Goal: Check status: Check status

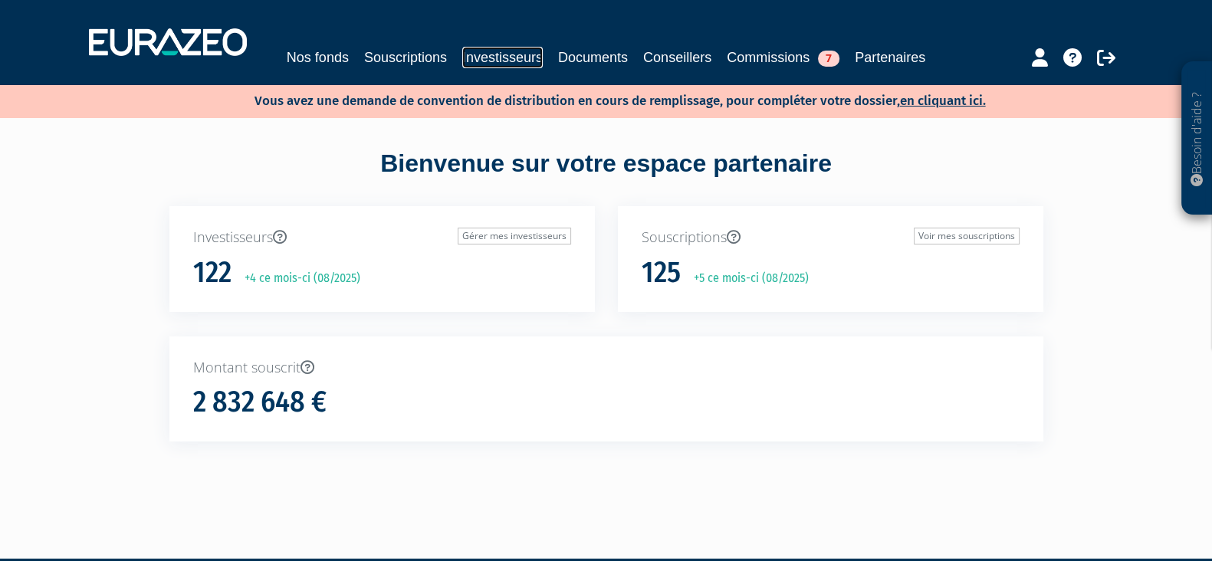
click at [485, 47] on link "Investisseurs" at bounding box center [502, 57] width 81 height 21
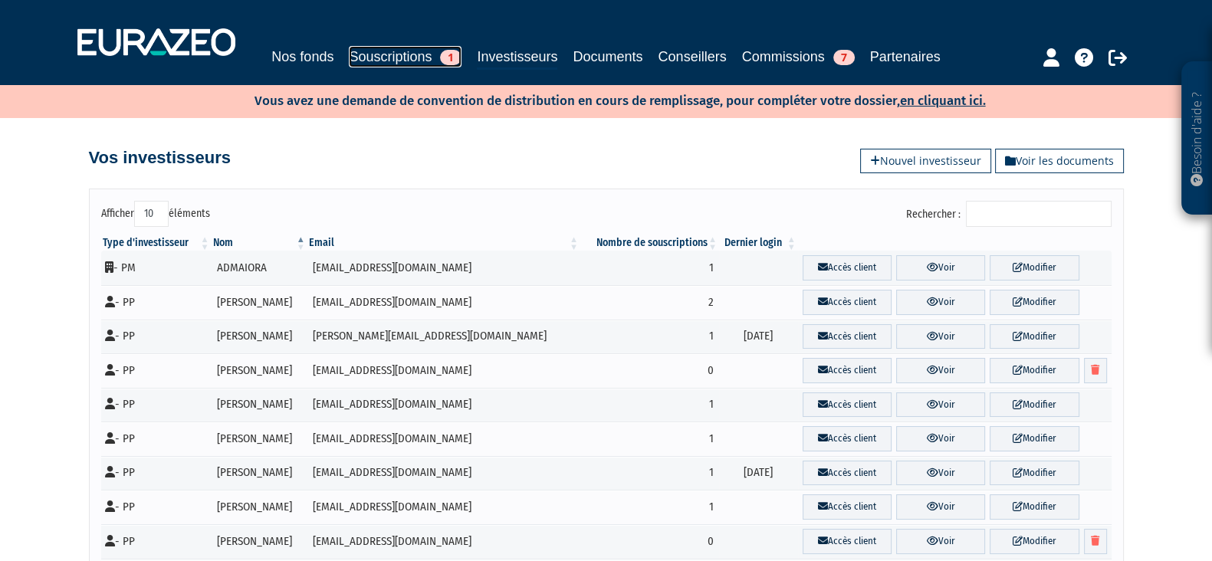
click at [390, 55] on link "Souscriptions 1" at bounding box center [405, 56] width 113 height 21
click at [452, 59] on span "1" at bounding box center [450, 57] width 21 height 15
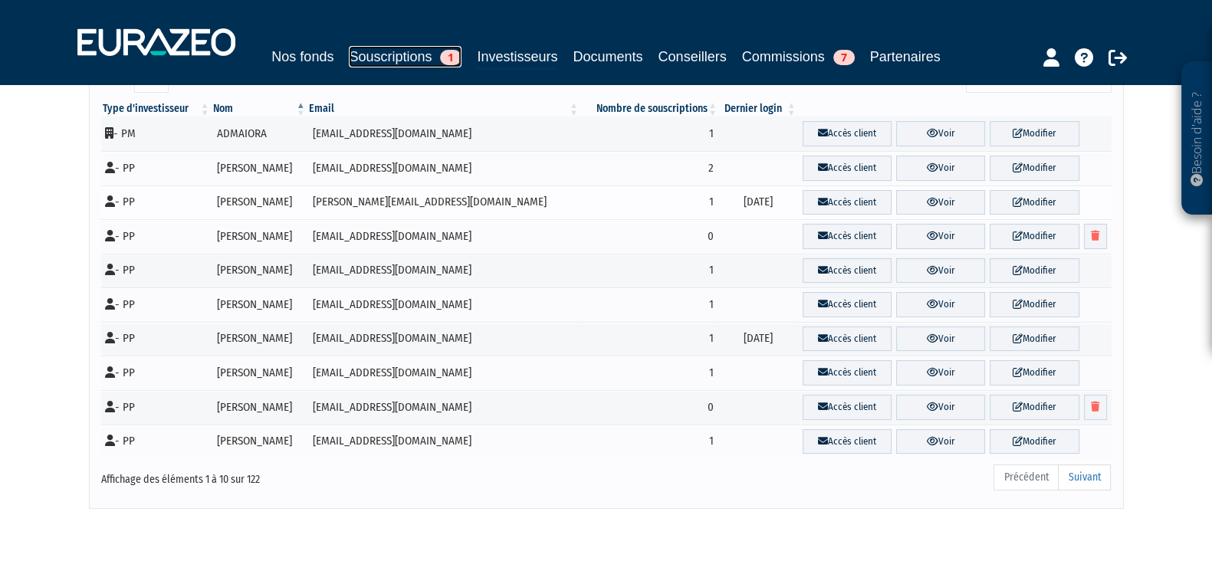
scroll to position [31, 0]
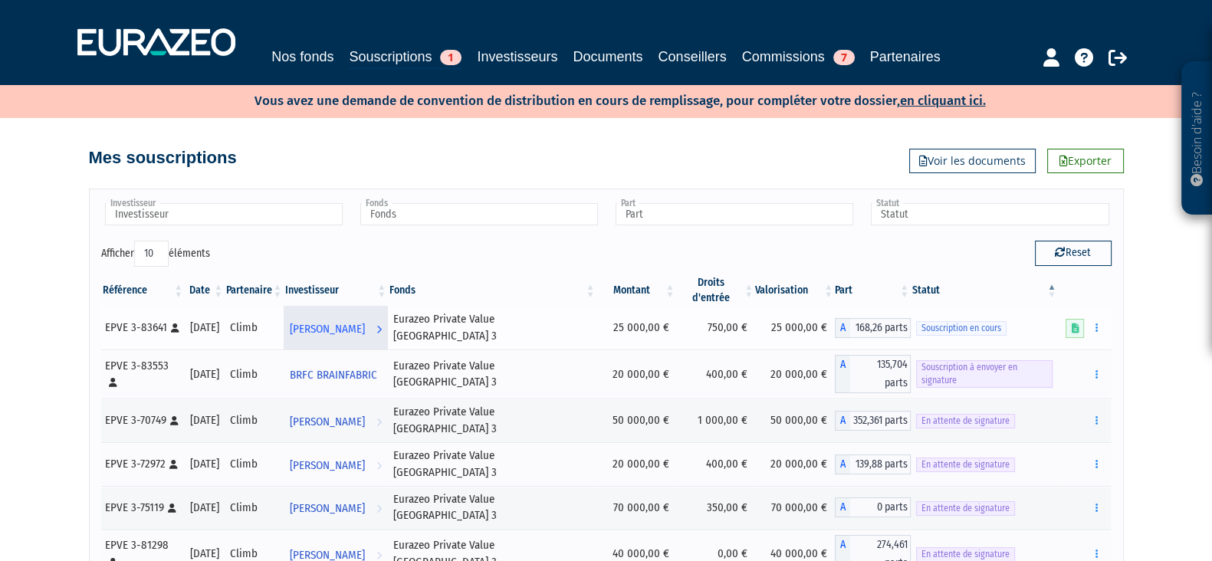
click at [365, 316] on span "SLIM BELAZI" at bounding box center [327, 329] width 75 height 28
click at [1072, 324] on icon at bounding box center [1075, 329] width 8 height 10
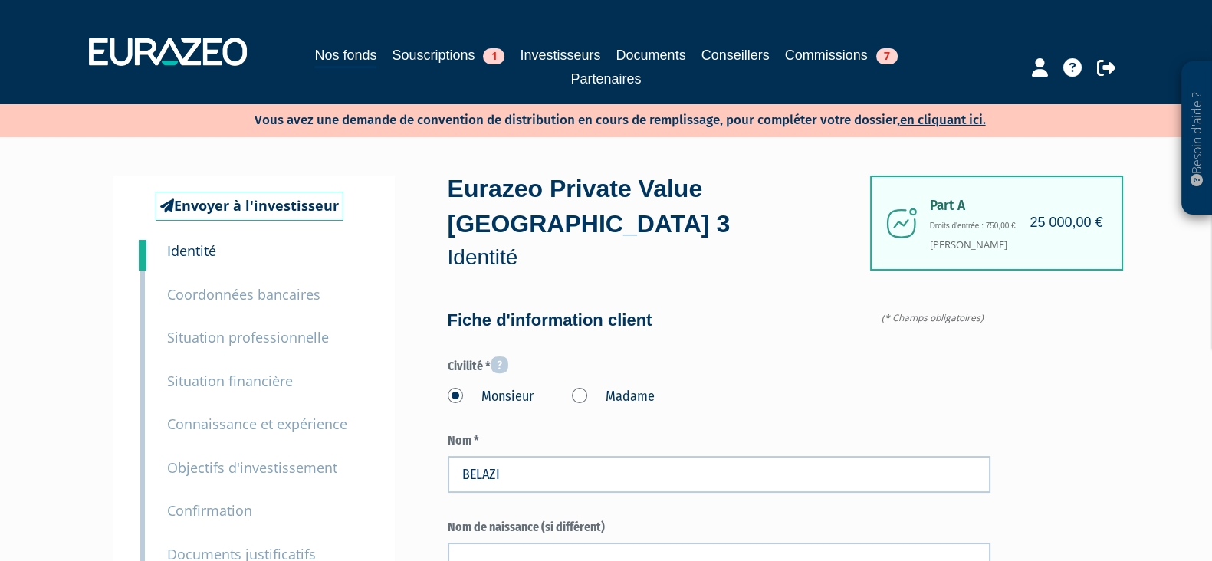
scroll to position [95, 0]
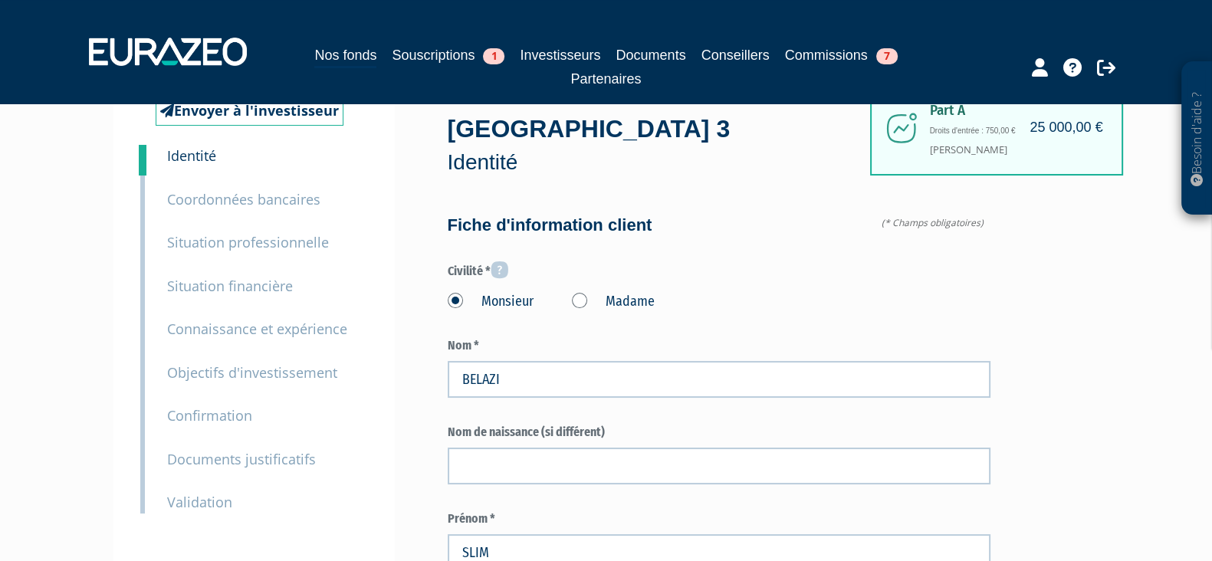
click at [232, 450] on small "Documents justificatifs" at bounding box center [241, 459] width 149 height 18
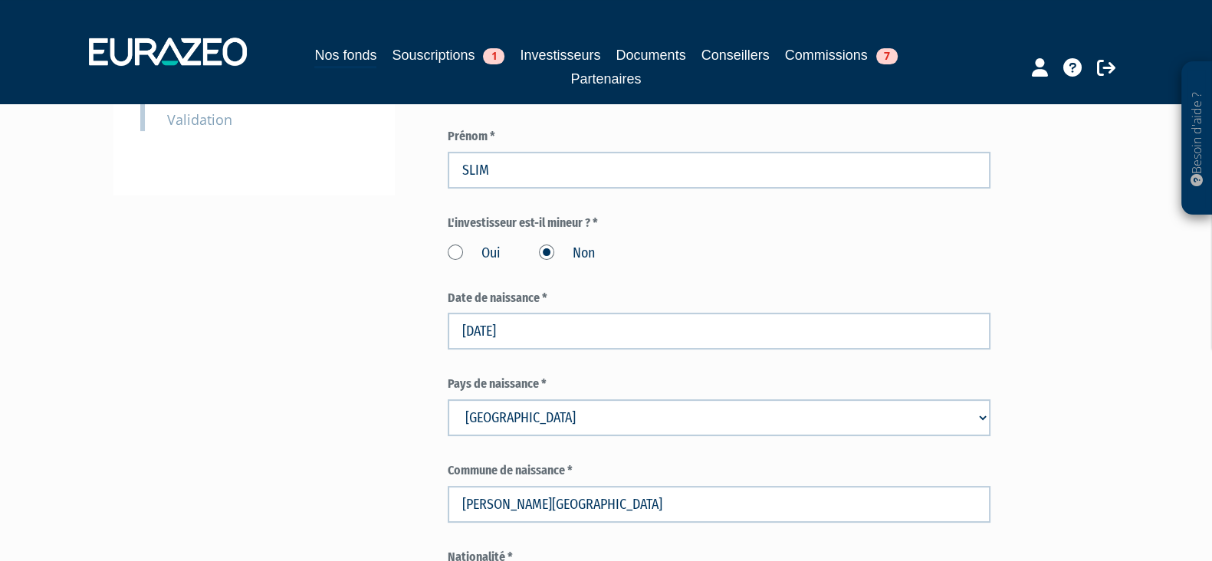
scroll to position [670, 0]
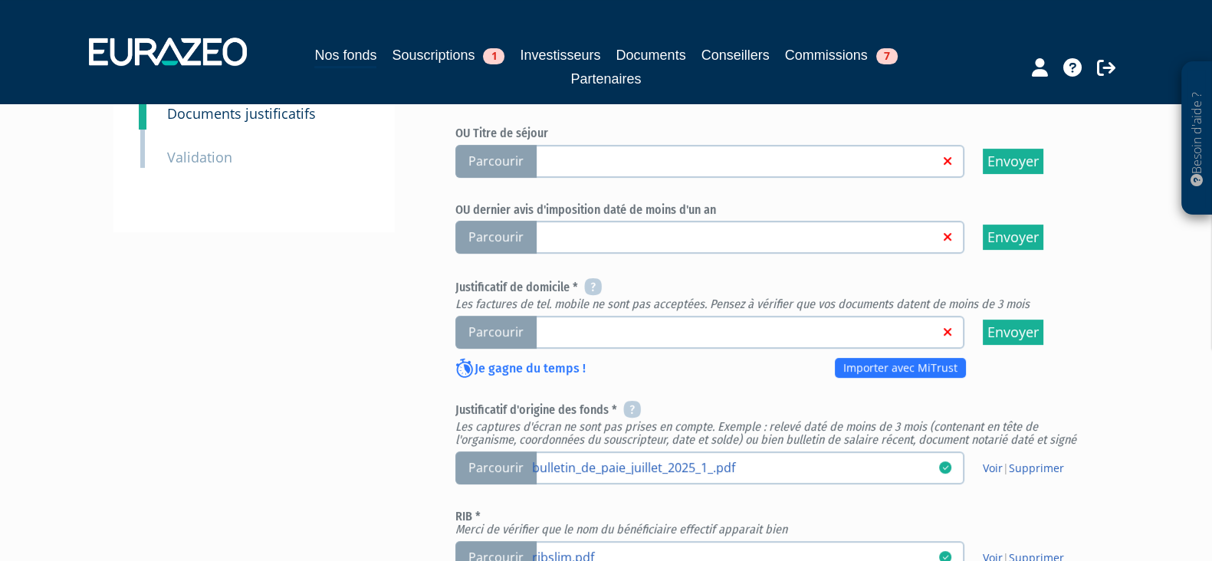
scroll to position [575, 0]
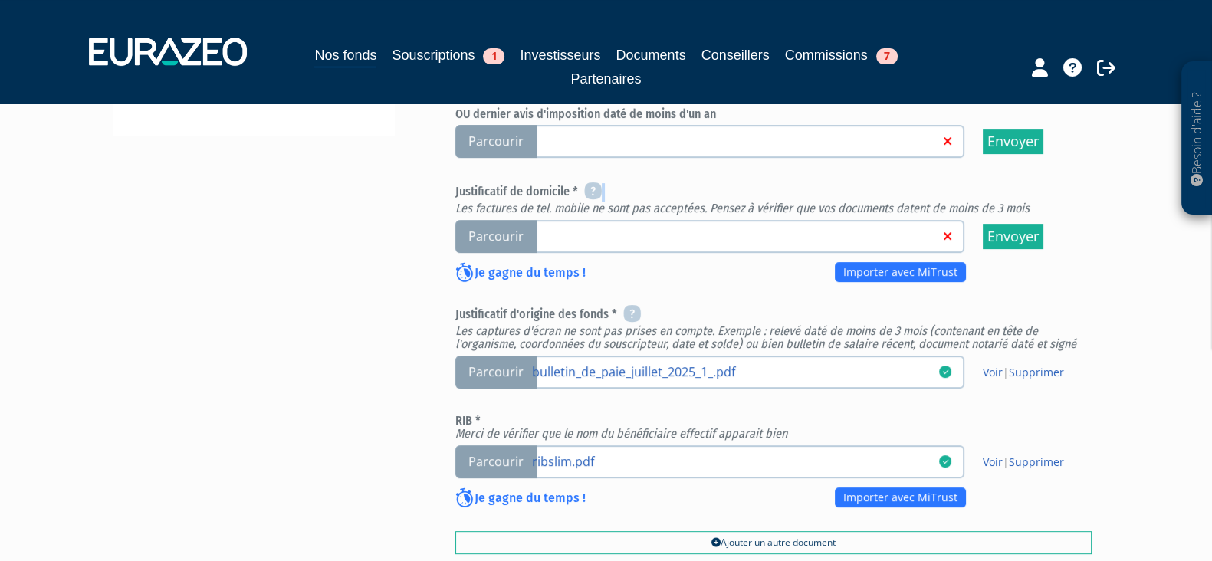
drag, startPoint x: 436, startPoint y: 205, endPoint x: 1021, endPoint y: 196, distance: 585.1
click at [1021, 196] on div "Envoyer à l'investisseur 1 Identité 2 Coordonnées bancaires 3 Situation profess…" at bounding box center [606, 145] width 963 height 1011
click at [1021, 196] on h6 "Justificatif de domicile * Les factures de tel. mobile ne sont pas acceptées. P…" at bounding box center [773, 199] width 636 height 32
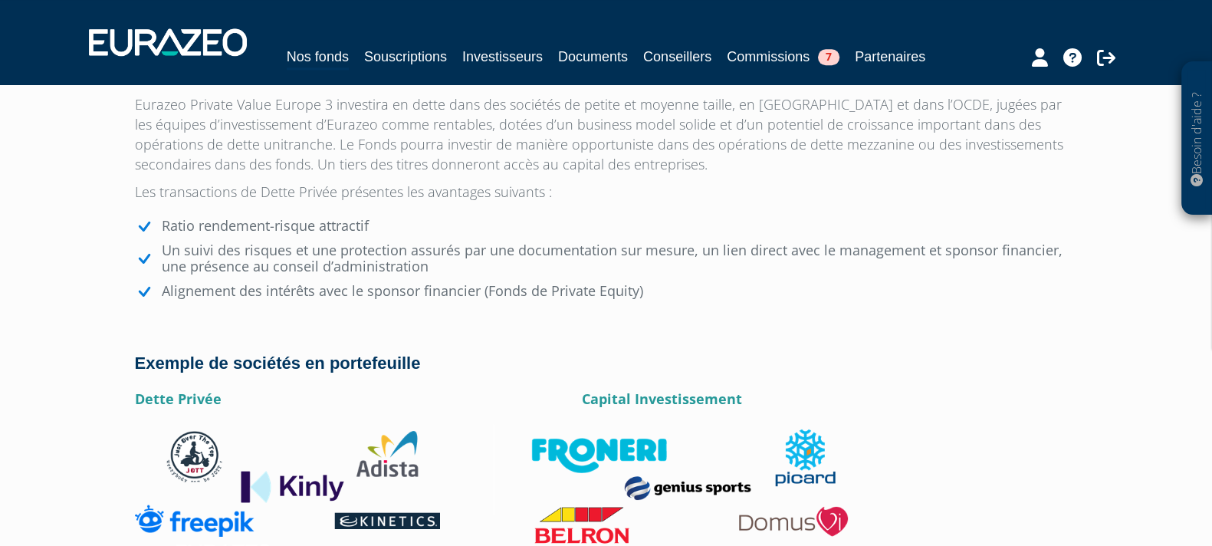
scroll to position [2239, 0]
